Goal: Transaction & Acquisition: Purchase product/service

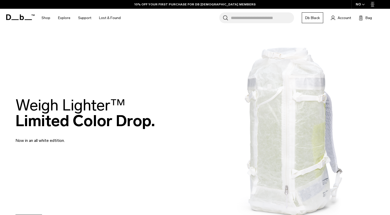
scroll to position [116, 0]
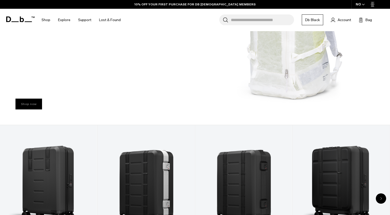
click at [36, 106] on link "Shop now" at bounding box center [28, 104] width 27 height 11
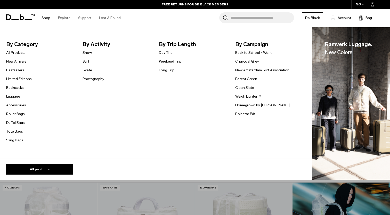
click at [86, 53] on link "Snow" at bounding box center [87, 52] width 9 height 5
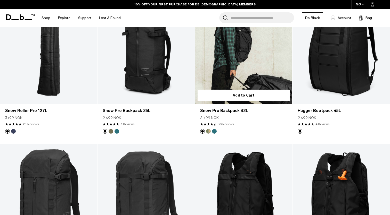
click at [244, 52] on link "Snow Pro Backpack 32L" at bounding box center [243, 50] width 97 height 108
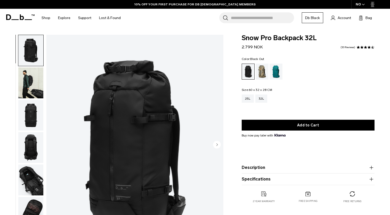
drag, startPoint x: 243, startPoint y: 39, endPoint x: 321, endPoint y: 33, distance: 78.9
click at [321, 33] on body "Skip to content BUY NOW, PAY LATER WITH KLARNA 10% OFF YOUR FIRST PURCHASE FOR …" at bounding box center [195, 107] width 390 height 215
drag, startPoint x: 321, startPoint y: 36, endPoint x: 230, endPoint y: 34, distance: 90.8
click at [230, 34] on body "Skip to content BUY NOW, PAY LATER WITH KLARNA 10% OFF YOUR FIRST PURCHASE FOR …" at bounding box center [195, 107] width 390 height 215
copy span "Snow Pro Backpack 32L"
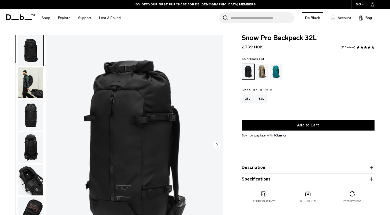
click at [314, 65] on ul at bounding box center [308, 72] width 133 height 16
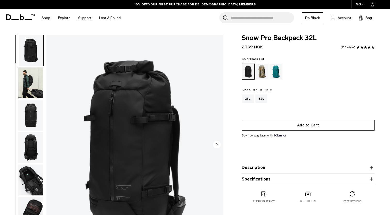
scroll to position [33, 0]
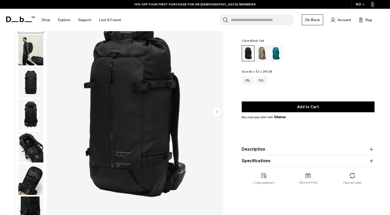
click at [267, 152] on button "Description" at bounding box center [308, 150] width 133 height 6
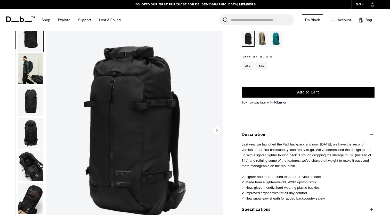
scroll to position [53, 0]
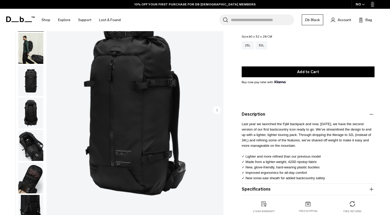
click at [261, 190] on button "Specifications" at bounding box center [308, 190] width 133 height 6
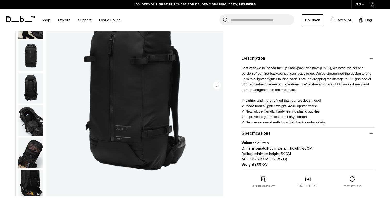
scroll to position [0, 0]
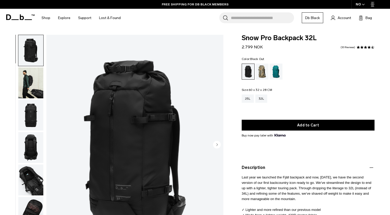
click at [29, 83] on img "button" at bounding box center [30, 83] width 25 height 31
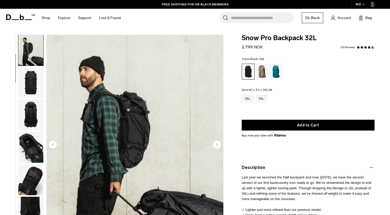
click at [36, 90] on img "button" at bounding box center [30, 82] width 25 height 31
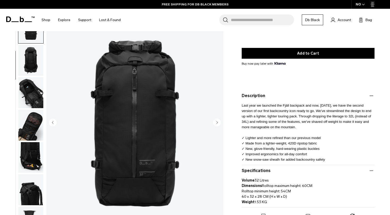
scroll to position [62, 0]
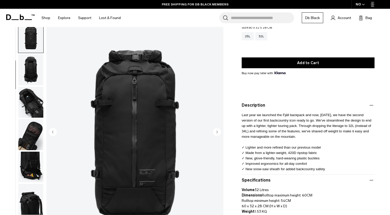
click at [215, 134] on circle "Next slide" at bounding box center [217, 132] width 8 height 8
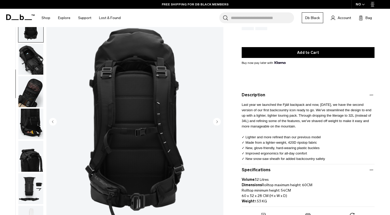
scroll to position [73, 0]
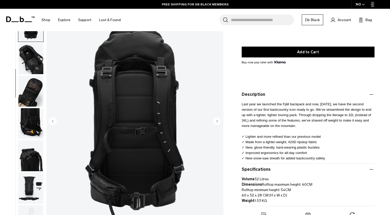
click at [218, 122] on circle "Next slide" at bounding box center [217, 121] width 8 height 8
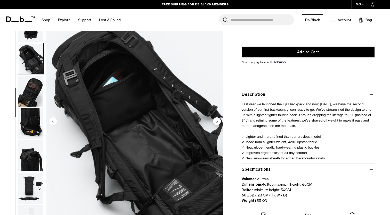
scroll to position [131, 0]
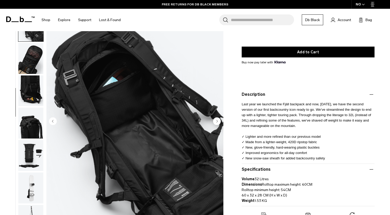
click at [218, 122] on circle "Next slide" at bounding box center [217, 121] width 8 height 8
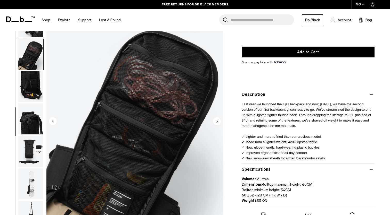
click at [218, 122] on circle "Next slide" at bounding box center [217, 121] width 8 height 8
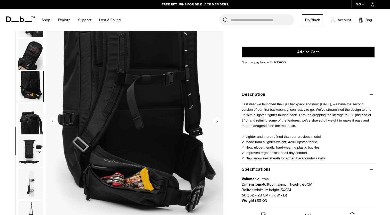
click at [218, 122] on circle "Next slide" at bounding box center [217, 121] width 8 height 8
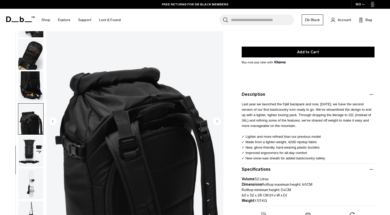
click at [218, 122] on circle "Next slide" at bounding box center [217, 121] width 8 height 8
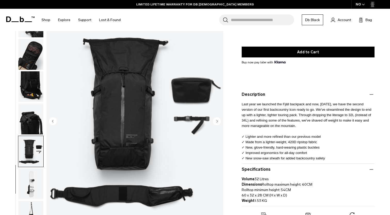
click at [218, 122] on circle "Next slide" at bounding box center [217, 121] width 8 height 8
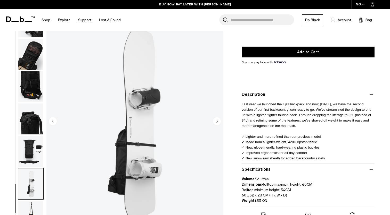
click at [218, 122] on circle "Next slide" at bounding box center [217, 121] width 8 height 8
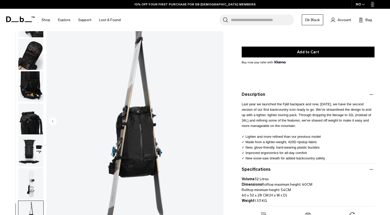
click at [218, 122] on img "11 / 11" at bounding box center [134, 121] width 177 height 221
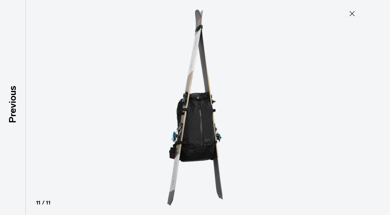
click at [349, 12] on icon at bounding box center [352, 14] width 8 height 8
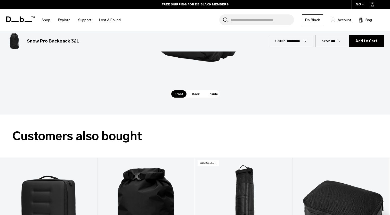
scroll to position [752, 0]
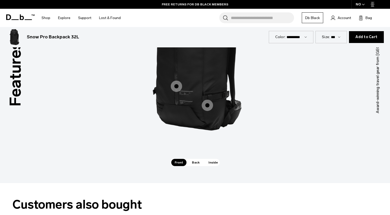
click at [194, 165] on span "Back" at bounding box center [196, 162] width 14 height 7
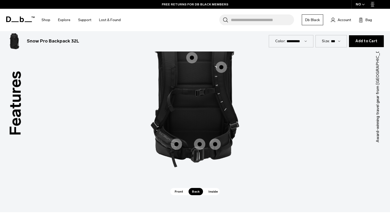
scroll to position [729, 0]
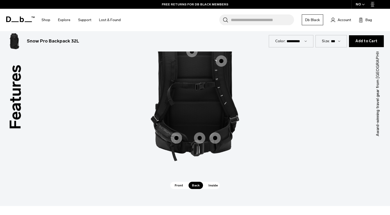
click at [216, 185] on span "Inside" at bounding box center [213, 185] width 16 height 7
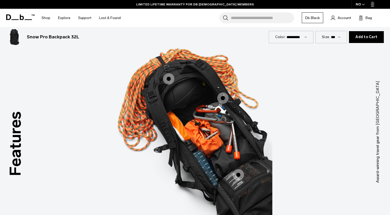
scroll to position [682, 0]
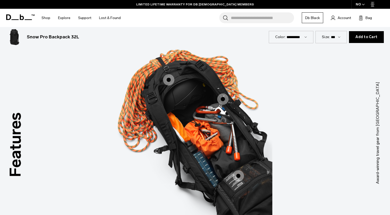
click at [167, 78] on span "3 / 3" at bounding box center [168, 79] width 11 height 11
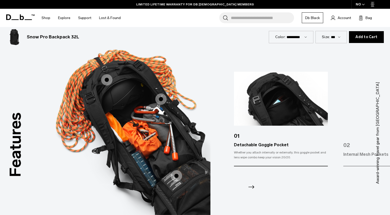
click at [107, 83] on span "3 / 3" at bounding box center [106, 79] width 11 height 11
click at [163, 100] on span "3 / 3" at bounding box center [160, 99] width 11 height 11
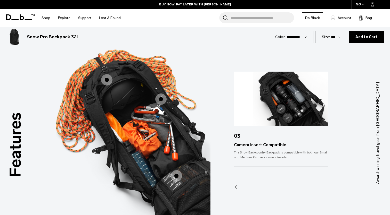
click at [177, 174] on span "3 / 3" at bounding box center [176, 176] width 11 height 11
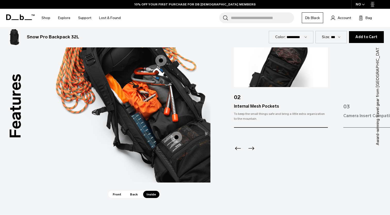
scroll to position [782, 0]
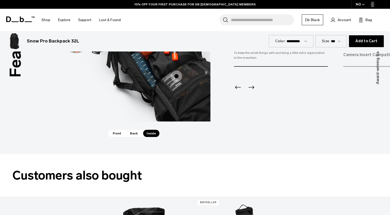
click at [136, 135] on span "Back" at bounding box center [134, 133] width 14 height 7
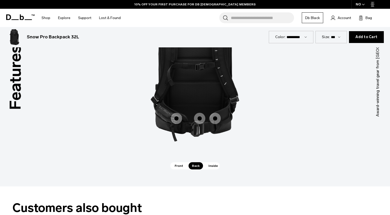
scroll to position [726, 0]
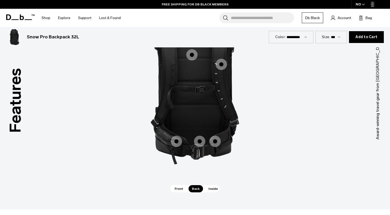
click at [220, 66] on span "2 / 3" at bounding box center [221, 64] width 11 height 11
click at [222, 64] on span "2 / 3" at bounding box center [221, 64] width 11 height 11
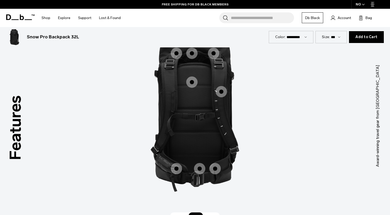
scroll to position [691, 0]
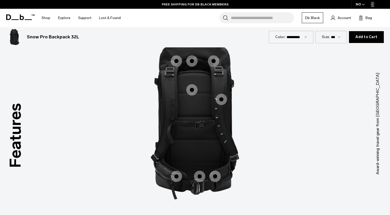
click at [222, 103] on span "2 / 3" at bounding box center [221, 99] width 11 height 11
click at [195, 87] on span "2 / 3" at bounding box center [191, 89] width 11 height 11
click at [228, 100] on img "2 / 3" at bounding box center [195, 116] width 155 height 193
click at [223, 99] on span "2 / 3" at bounding box center [221, 99] width 11 height 11
click at [215, 178] on span "2 / 3" at bounding box center [215, 176] width 11 height 11
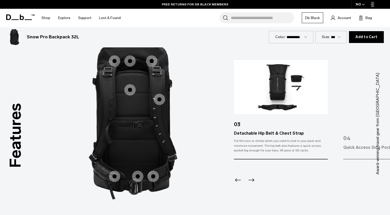
click at [161, 96] on span "2 / 3" at bounding box center [159, 99] width 11 height 11
click at [161, 102] on span "2 / 3" at bounding box center [159, 99] width 11 height 11
click at [234, 181] on icon "Previous slide" at bounding box center [238, 180] width 8 height 8
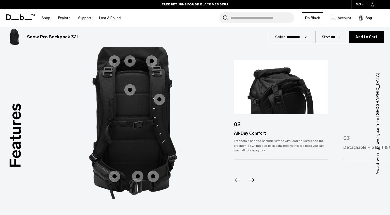
click at [234, 181] on icon "Previous slide" at bounding box center [238, 180] width 8 height 8
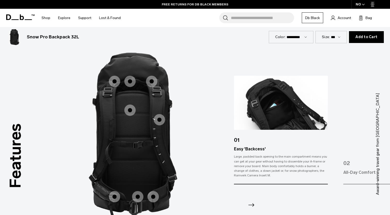
scroll to position [671, 0]
click at [252, 205] on icon "Next slide" at bounding box center [251, 205] width 8 height 8
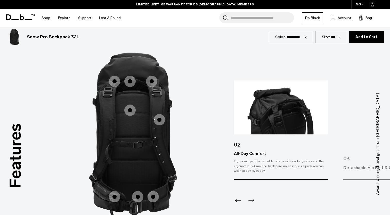
click at [252, 205] on icon "Next slide" at bounding box center [251, 201] width 8 height 8
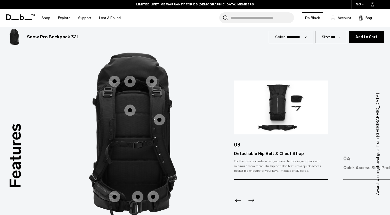
click at [252, 205] on icon "Next slide" at bounding box center [251, 201] width 8 height 8
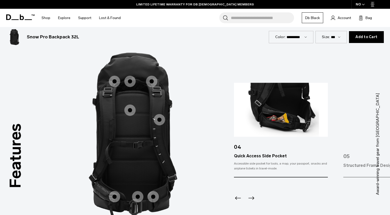
click at [234, 198] on img "3 / 3" at bounding box center [292, 136] width 155 height 193
click at [238, 198] on icon "Previous slide" at bounding box center [238, 198] width 8 height 8
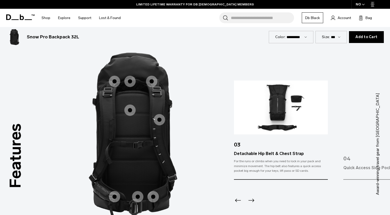
click at [252, 198] on icon "Next slide" at bounding box center [251, 201] width 8 height 8
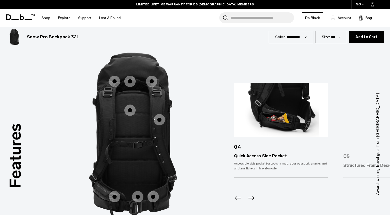
click at [235, 201] on icon "Previous slide" at bounding box center [238, 198] width 8 height 8
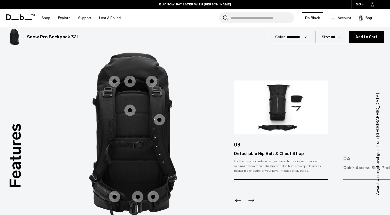
click at [252, 199] on icon "Next slide" at bounding box center [251, 201] width 8 height 8
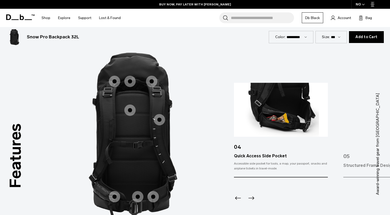
click at [252, 199] on icon "Next slide" at bounding box center [251, 198] width 8 height 8
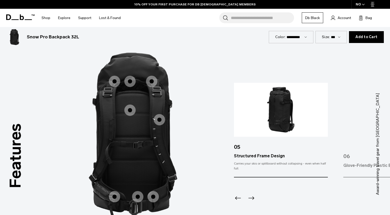
click at [252, 199] on icon "Next slide" at bounding box center [251, 198] width 8 height 8
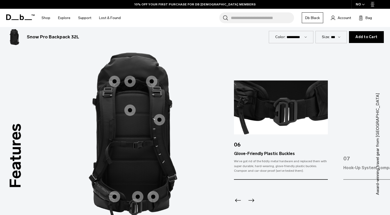
click at [252, 199] on icon "Next slide" at bounding box center [251, 201] width 8 height 8
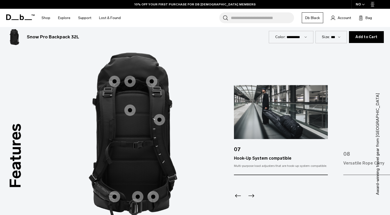
click at [234, 196] on img "3 / 3" at bounding box center [292, 136] width 155 height 193
click at [236, 196] on icon "Previous slide" at bounding box center [238, 196] width 8 height 8
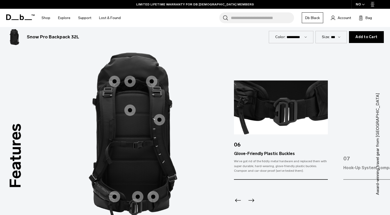
click at [251, 200] on icon "Next slide" at bounding box center [251, 201] width 8 height 8
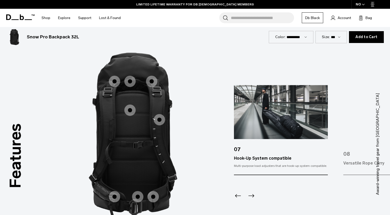
click at [240, 197] on icon "Previous slide" at bounding box center [238, 196] width 8 height 8
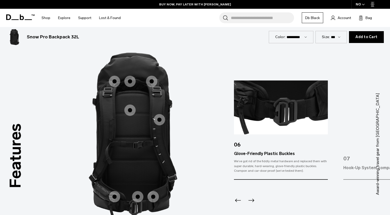
click at [252, 200] on icon "Next slide" at bounding box center [251, 201] width 8 height 8
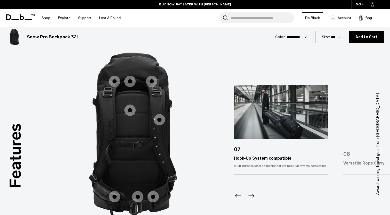
click at [252, 200] on icon "Next slide" at bounding box center [251, 196] width 8 height 8
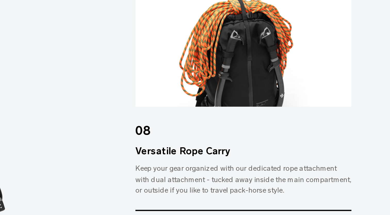
scroll to position [689, 0]
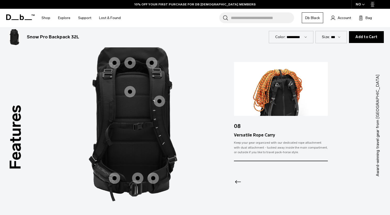
click at [235, 185] on icon "Previous slide" at bounding box center [238, 182] width 8 height 8
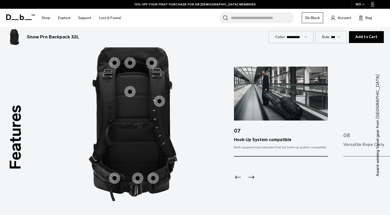
click at [235, 185] on img "3 / 3" at bounding box center [292, 118] width 155 height 193
click at [237, 178] on icon "Previous slide" at bounding box center [238, 177] width 8 height 8
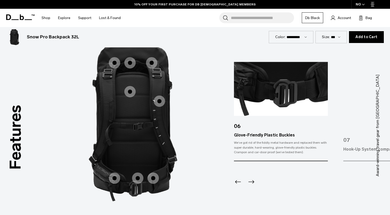
click at [237, 178] on icon "Previous slide" at bounding box center [238, 182] width 8 height 8
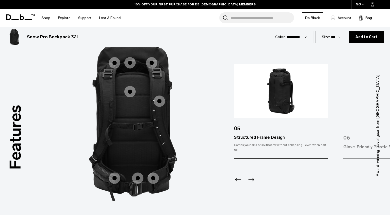
click at [237, 178] on icon "Previous slide" at bounding box center [238, 180] width 8 height 8
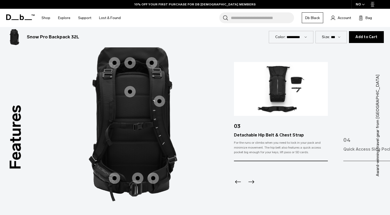
click at [237, 178] on icon "Previous slide" at bounding box center [238, 182] width 8 height 8
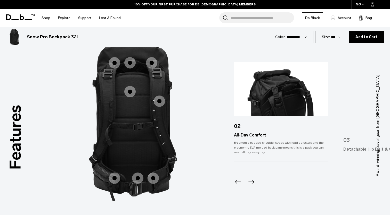
click at [237, 178] on icon "Previous slide" at bounding box center [238, 182] width 8 height 8
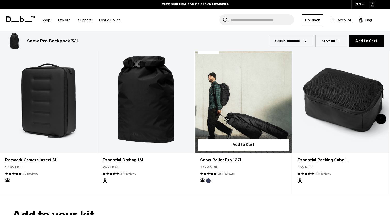
scroll to position [920, 0]
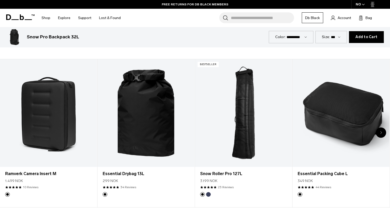
click at [382, 134] on div "Next slide" at bounding box center [381, 133] width 10 height 10
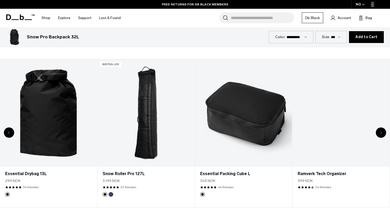
click at [382, 134] on div "Next slide" at bounding box center [381, 133] width 10 height 10
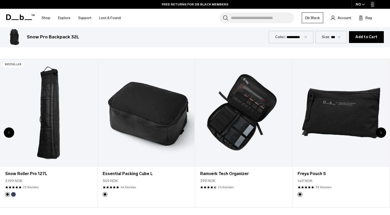
click at [382, 134] on div "Next slide" at bounding box center [381, 133] width 10 height 10
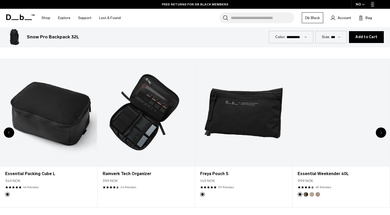
click at [382, 134] on div "Next slide" at bounding box center [381, 133] width 10 height 10
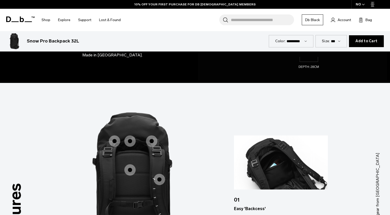
scroll to position [673, 0]
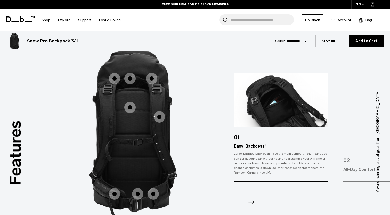
click at [252, 200] on icon "Next slide" at bounding box center [251, 202] width 8 height 8
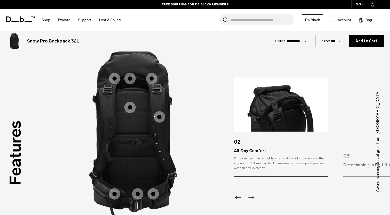
click at [253, 200] on icon "Next slide" at bounding box center [251, 198] width 8 height 8
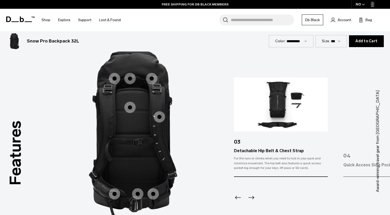
click at [253, 200] on icon "Next slide" at bounding box center [251, 198] width 8 height 8
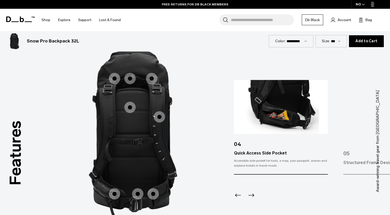
click at [252, 200] on div "Next slide" at bounding box center [250, 196] width 7 height 11
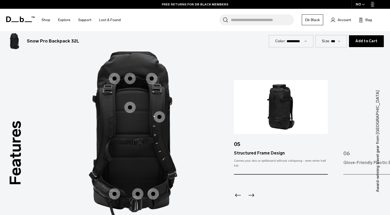
click at [253, 198] on icon "Next slide" at bounding box center [251, 195] width 8 height 8
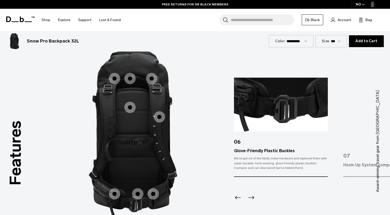
click at [253, 198] on icon "Next slide" at bounding box center [251, 198] width 8 height 8
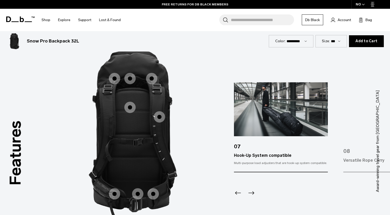
click at [239, 195] on icon "Previous slide" at bounding box center [238, 193] width 8 height 8
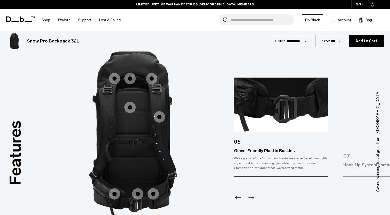
click at [251, 198] on icon "Next slide" at bounding box center [251, 198] width 8 height 8
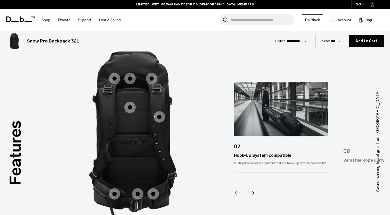
click at [251, 198] on div "Next slide" at bounding box center [250, 194] width 7 height 11
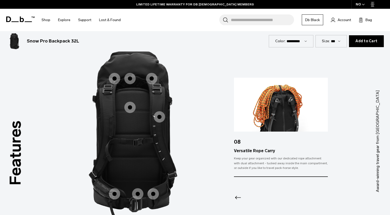
click at [251, 198] on div at bounding box center [281, 191] width 94 height 28
click at [239, 200] on icon "Previous slide" at bounding box center [238, 198] width 8 height 8
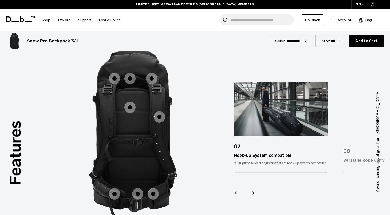
click at [239, 197] on icon "Previous slide" at bounding box center [238, 193] width 8 height 8
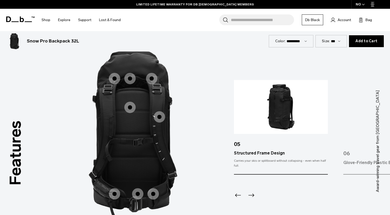
click at [239, 200] on div "Previous slide" at bounding box center [237, 196] width 7 height 11
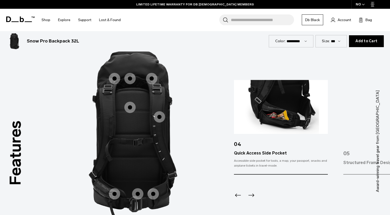
click at [239, 200] on div "Previous slide" at bounding box center [237, 196] width 7 height 11
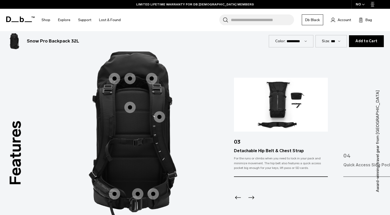
click at [239, 200] on icon "Previous slide" at bounding box center [238, 198] width 8 height 8
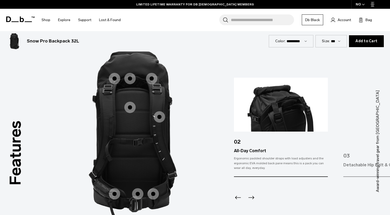
click at [237, 201] on icon "Previous slide" at bounding box center [238, 198] width 8 height 8
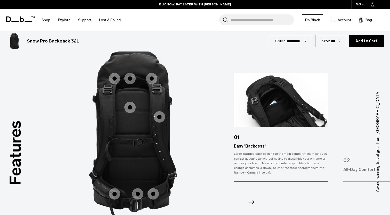
click at [237, 201] on div at bounding box center [281, 196] width 94 height 28
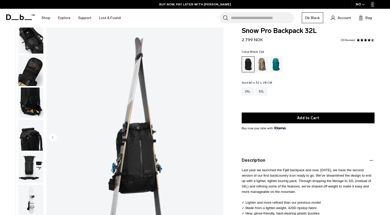
scroll to position [0, 0]
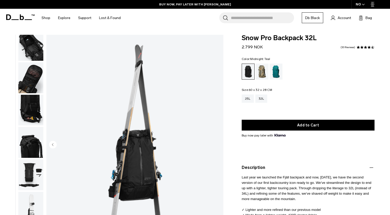
click at [273, 77] on div "Midnight Teal" at bounding box center [276, 72] width 13 height 16
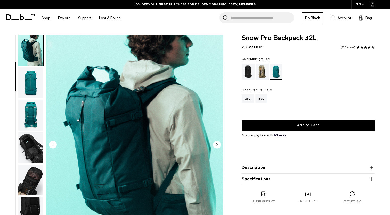
scroll to position [33, 0]
click at [30, 87] on img "button" at bounding box center [30, 82] width 25 height 31
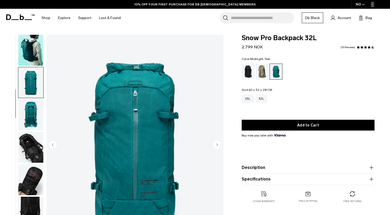
scroll to position [39, 0]
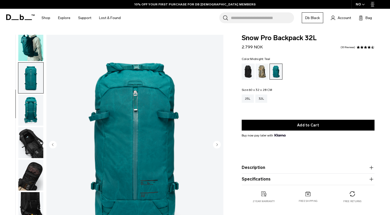
click at [39, 111] on img "button" at bounding box center [30, 110] width 25 height 31
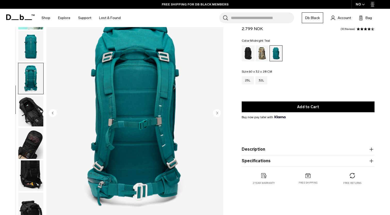
scroll to position [11, 0]
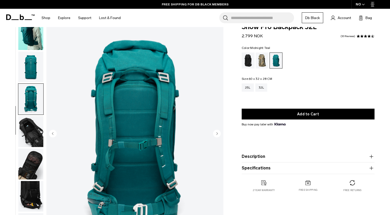
click at [23, 38] on img "button" at bounding box center [30, 34] width 25 height 31
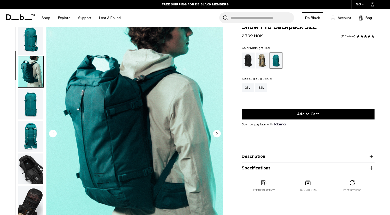
scroll to position [0, 0]
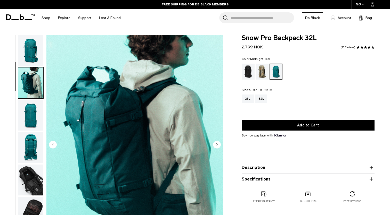
click at [25, 41] on img "button" at bounding box center [30, 50] width 25 height 31
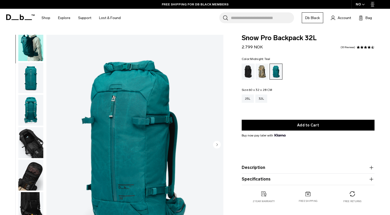
scroll to position [27, 0]
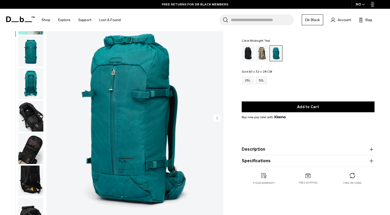
click at [29, 86] on img "button" at bounding box center [30, 83] width 25 height 31
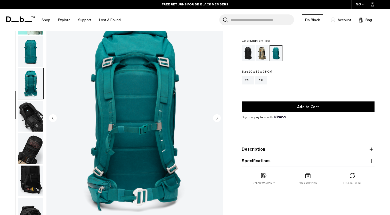
scroll to position [33, 0]
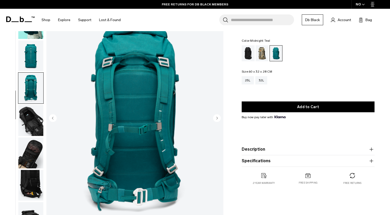
click at [31, 139] on img "button" at bounding box center [30, 153] width 25 height 31
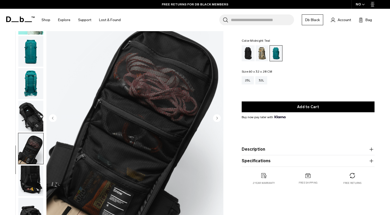
click at [31, 116] on img "button" at bounding box center [30, 116] width 25 height 31
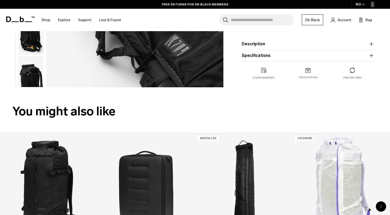
scroll to position [132, 0]
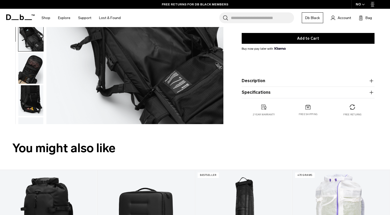
click at [29, 82] on img "button" at bounding box center [30, 68] width 25 height 31
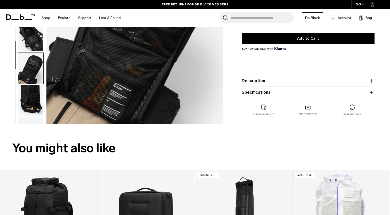
scroll to position [39, 0]
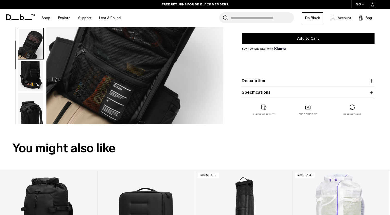
click at [30, 85] on img "button" at bounding box center [30, 76] width 25 height 31
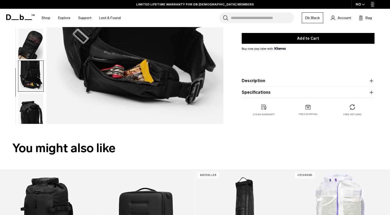
click at [32, 106] on img "button" at bounding box center [30, 108] width 25 height 31
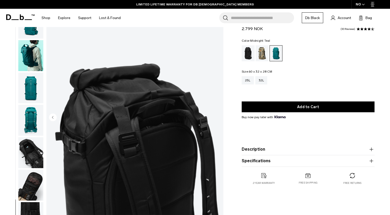
scroll to position [24, 0]
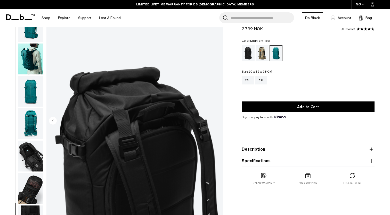
click at [27, 170] on img "button" at bounding box center [30, 156] width 25 height 31
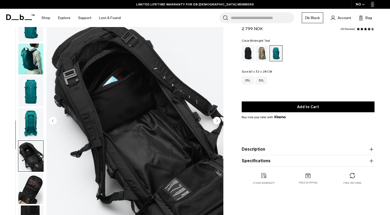
scroll to position [39, 0]
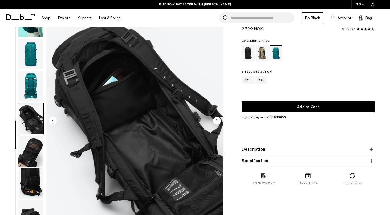
click at [34, 147] on img "button" at bounding box center [30, 151] width 25 height 31
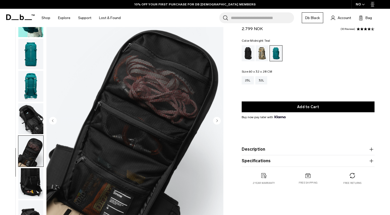
click at [29, 188] on img "button" at bounding box center [30, 183] width 25 height 31
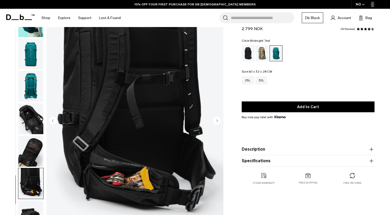
scroll to position [68, 0]
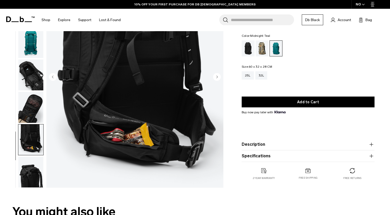
click at [34, 175] on img "button" at bounding box center [30, 172] width 25 height 31
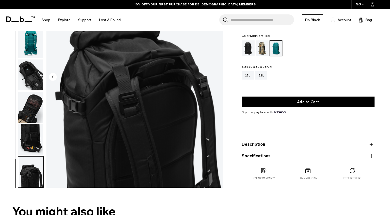
scroll to position [0, 0]
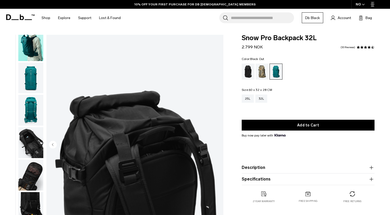
click at [252, 71] on div "Black Out" at bounding box center [248, 72] width 13 height 16
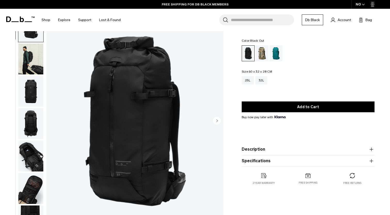
scroll to position [21, 0]
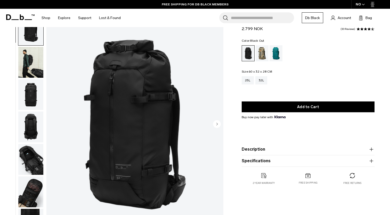
click at [23, 71] on img "button" at bounding box center [30, 62] width 25 height 31
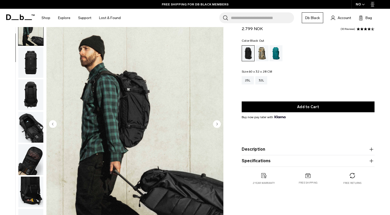
scroll to position [33, 0]
click at [36, 66] on img "button" at bounding box center [30, 62] width 25 height 31
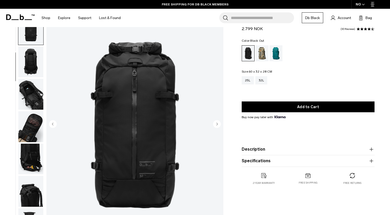
click at [37, 75] on img "button" at bounding box center [30, 61] width 25 height 31
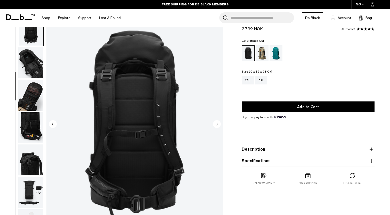
scroll to position [98, 0]
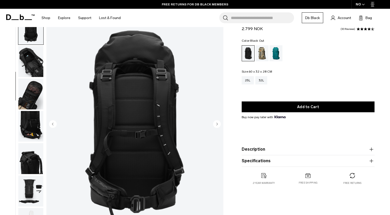
click at [38, 37] on img "button" at bounding box center [30, 29] width 25 height 31
click at [31, 71] on img "button" at bounding box center [30, 61] width 25 height 31
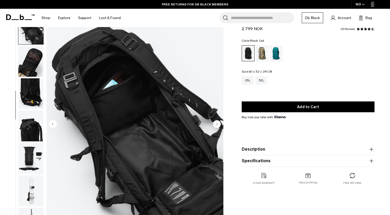
click at [30, 96] on img "button" at bounding box center [30, 93] width 25 height 31
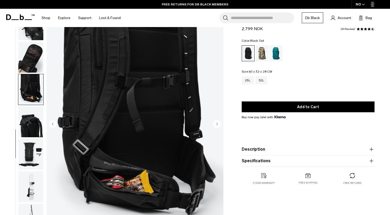
click at [24, 132] on img "button" at bounding box center [30, 122] width 25 height 31
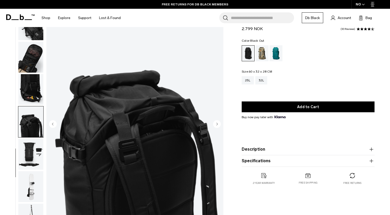
click at [24, 154] on img "button" at bounding box center [30, 154] width 25 height 31
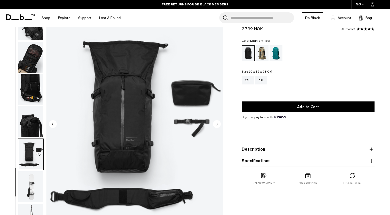
click at [277, 57] on div "Midnight Teal" at bounding box center [276, 53] width 13 height 16
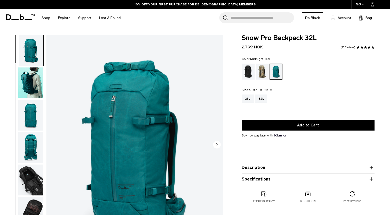
scroll to position [23, 0]
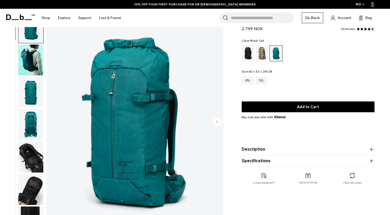
click at [252, 52] on div "Black Out" at bounding box center [248, 53] width 13 height 16
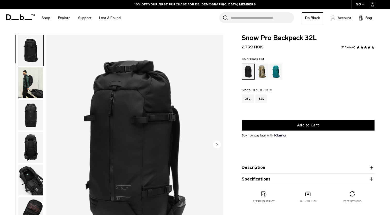
drag, startPoint x: 262, startPoint y: 45, endPoint x: 236, endPoint y: 49, distance: 26.5
click at [236, 49] on div "Snow Pro Backpack 32L 2.799 NOK 4.4 star rating 30 Reviews Color: Black Out Out…" at bounding box center [308, 124] width 164 height 179
copy span "2.799 NOK"
click at [362, 4] on icon "button" at bounding box center [363, 5] width 3 height 2
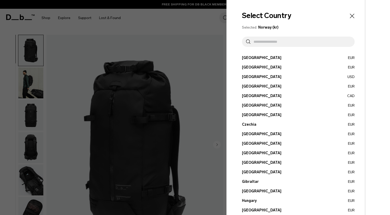
click at [202, 59] on div at bounding box center [195, 107] width 390 height 215
